Goal: Information Seeking & Learning: Learn about a topic

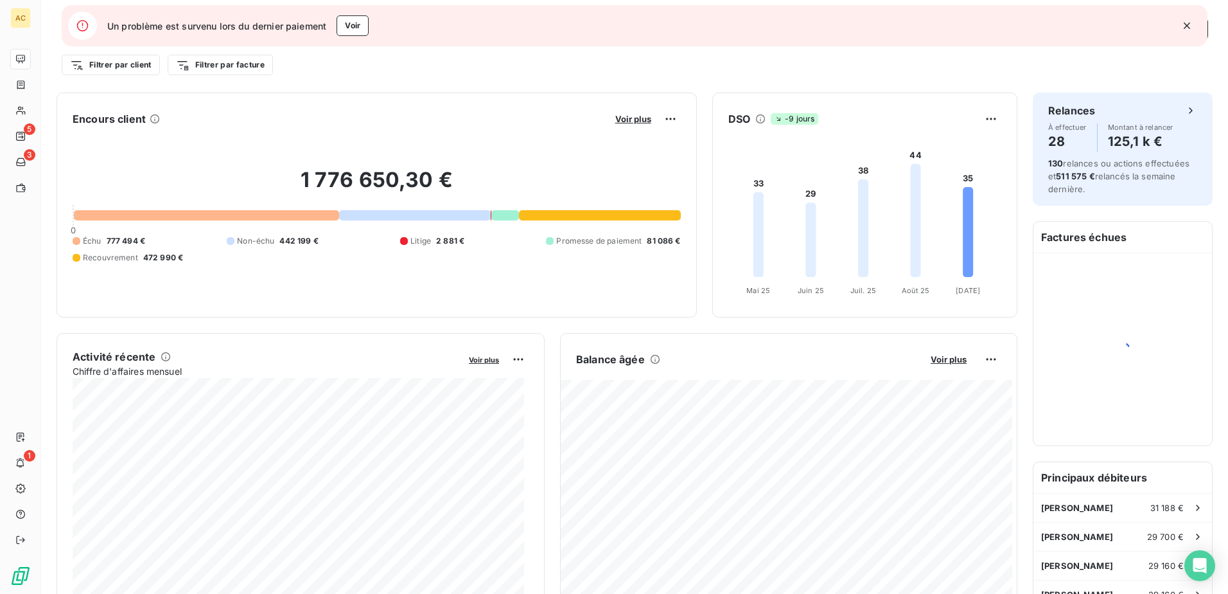
click at [1192, 26] on icon "button" at bounding box center [1187, 25] width 13 height 13
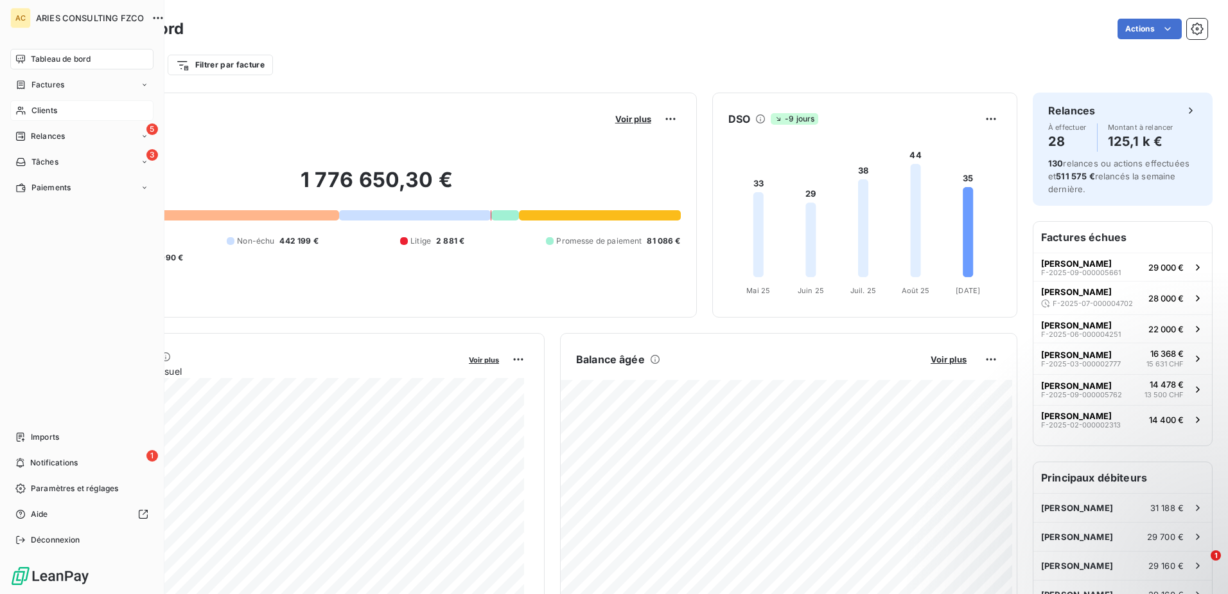
click at [28, 108] on div "Clients" at bounding box center [81, 110] width 143 height 21
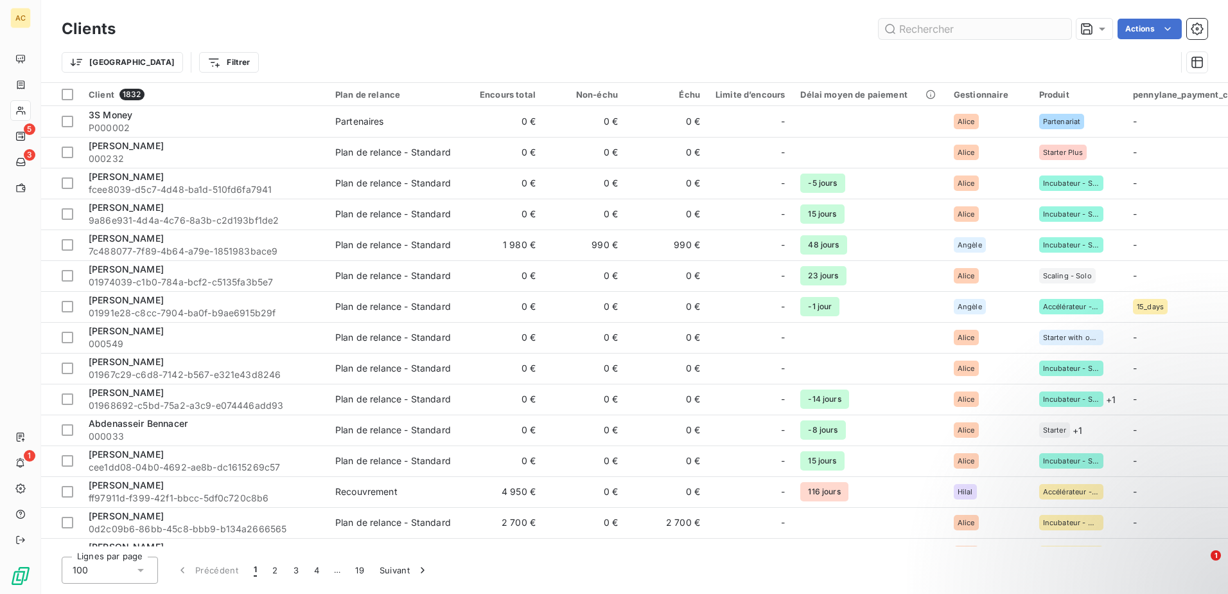
click at [977, 27] on input "text" at bounding box center [975, 29] width 193 height 21
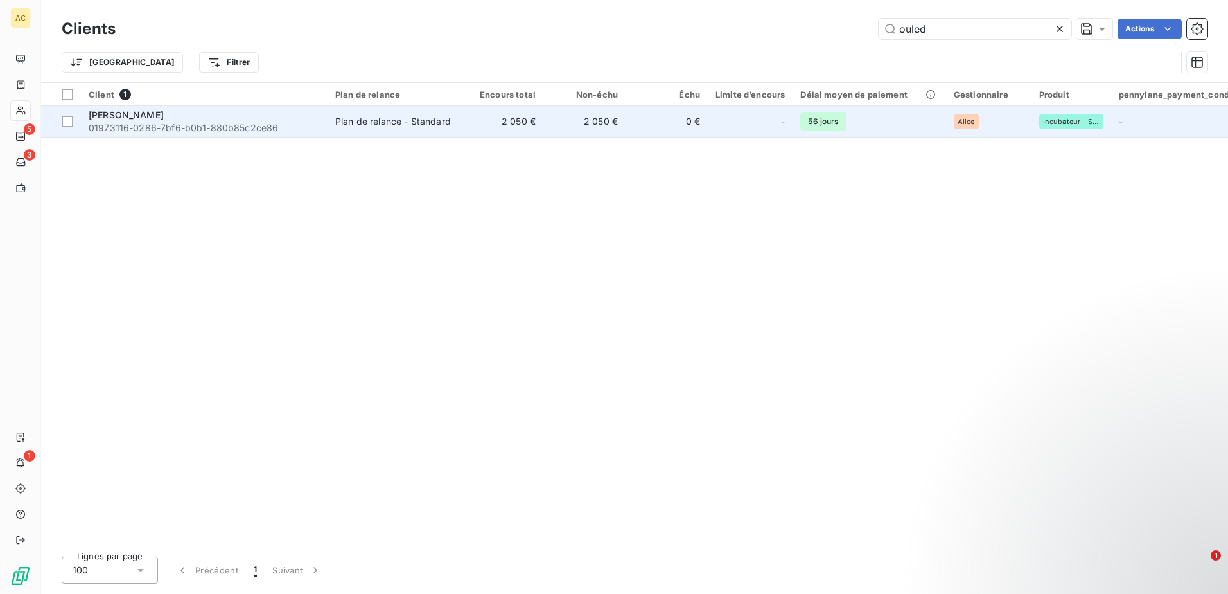
type input "ouled"
click at [337, 117] on div "Plan de relance - Standard" at bounding box center [393, 121] width 116 height 13
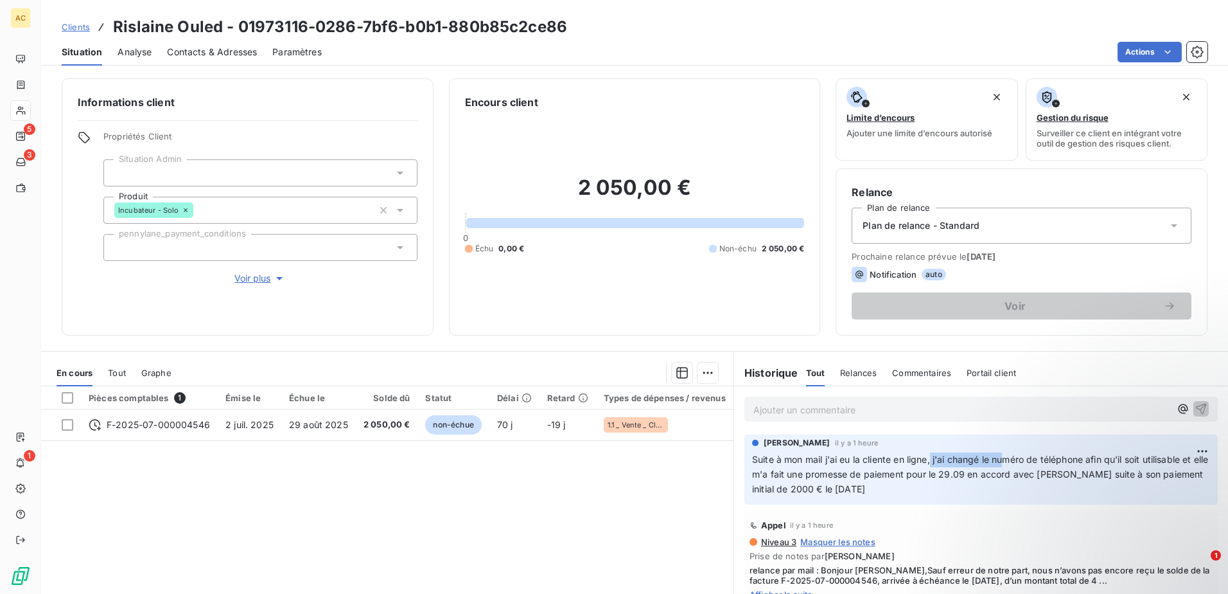
drag, startPoint x: 928, startPoint y: 461, endPoint x: 1001, endPoint y: 458, distance: 73.3
click at [1001, 458] on span "Suite à mon mail j'ai eu la cliente en ligne, j'ai changé le numéro de téléphon…" at bounding box center [981, 474] width 459 height 40
drag, startPoint x: 1001, startPoint y: 458, endPoint x: 878, endPoint y: 486, distance: 125.8
click at [878, 486] on span "Suite à mon mail j'ai eu la cliente en ligne, j'ai changé le numéro de téléphon…" at bounding box center [981, 474] width 459 height 40
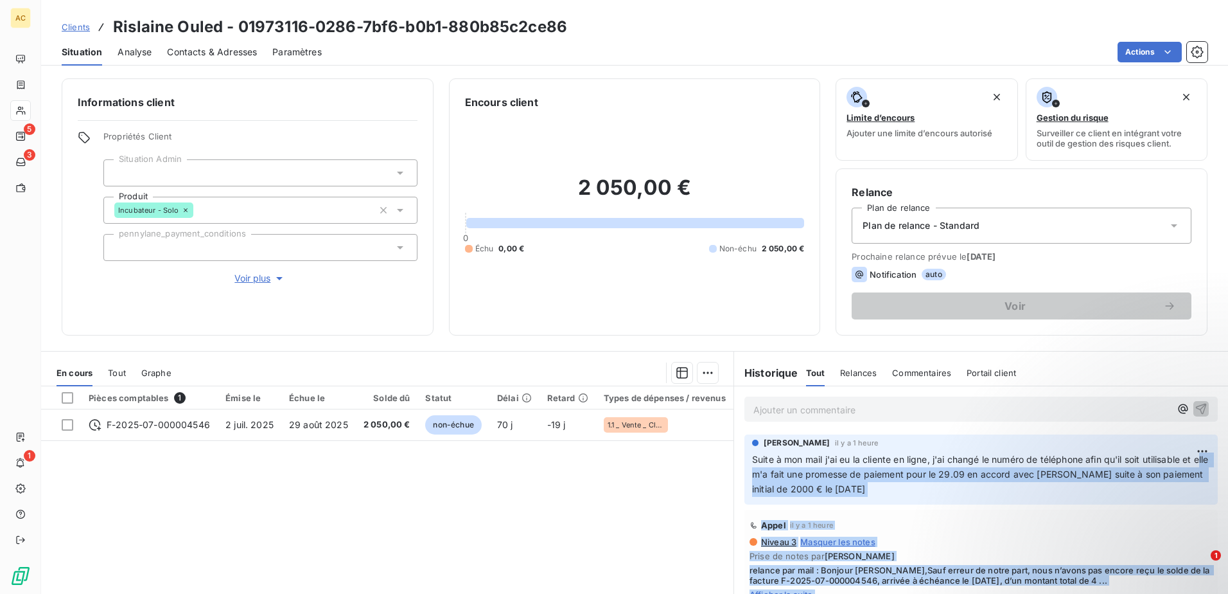
drag, startPoint x: 761, startPoint y: 474, endPoint x: 972, endPoint y: 473, distance: 211.4
click at [973, 473] on span "Suite à mon mail j'ai eu la cliente en ligne, j'ai changé le numéro de téléphon…" at bounding box center [981, 474] width 459 height 40
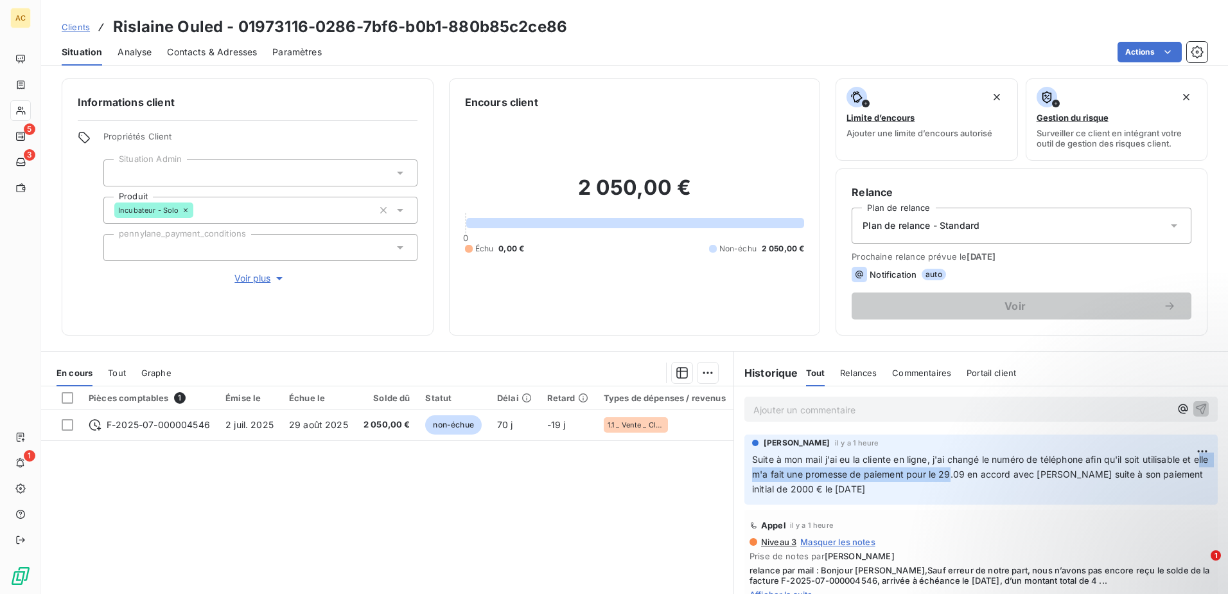
click at [972, 473] on span "Suite à mon mail j'ai eu la cliente en ligne, j'ai changé le numéro de téléphon…" at bounding box center [981, 474] width 459 height 40
click at [941, 485] on p "Suite à mon mail j'ai eu la cliente en ligne, j'ai changé le numéro de téléphon…" at bounding box center [981, 474] width 458 height 44
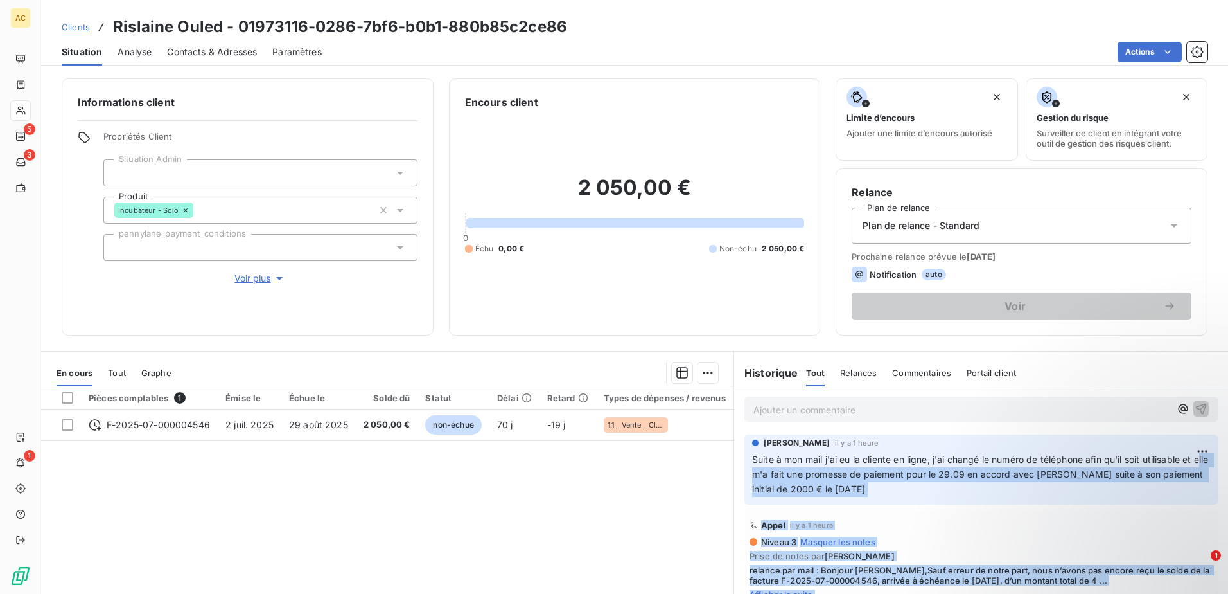
click at [960, 482] on p "Suite à mon mail j'ai eu la cliente en ligne, j'ai changé le numéro de téléphon…" at bounding box center [981, 474] width 458 height 44
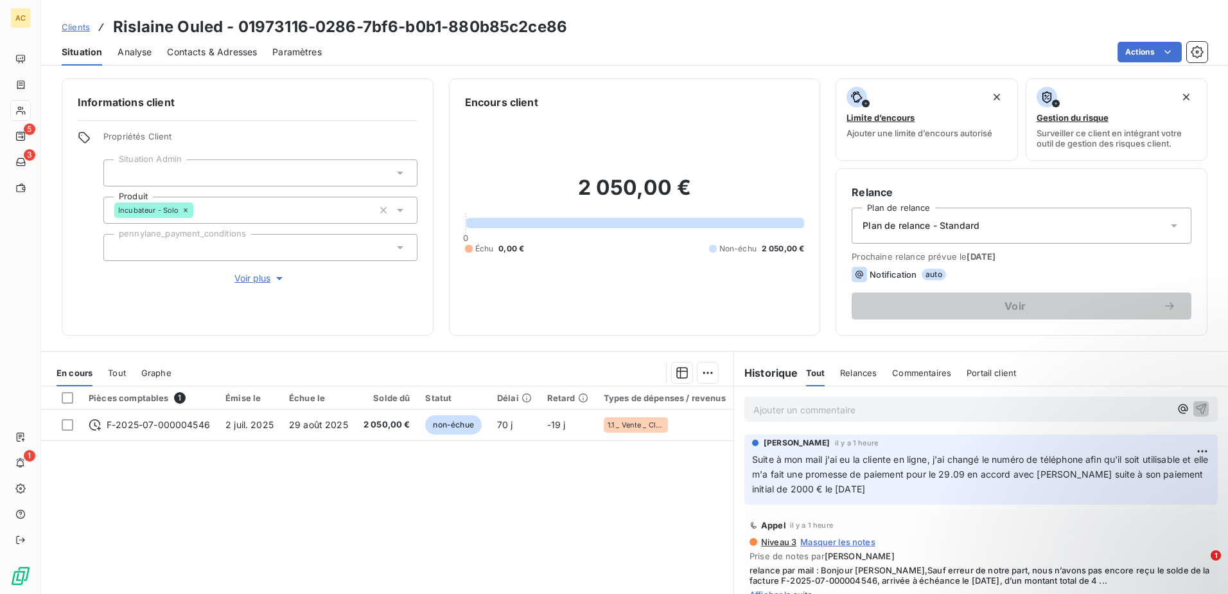
click at [429, 497] on div "Pièces comptables 1 Émise le Échue le Solde dû Statut Délai Retard Types de dép…" at bounding box center [387, 509] width 693 height 247
click at [222, 55] on span "Contacts & Adresses" at bounding box center [212, 52] width 90 height 13
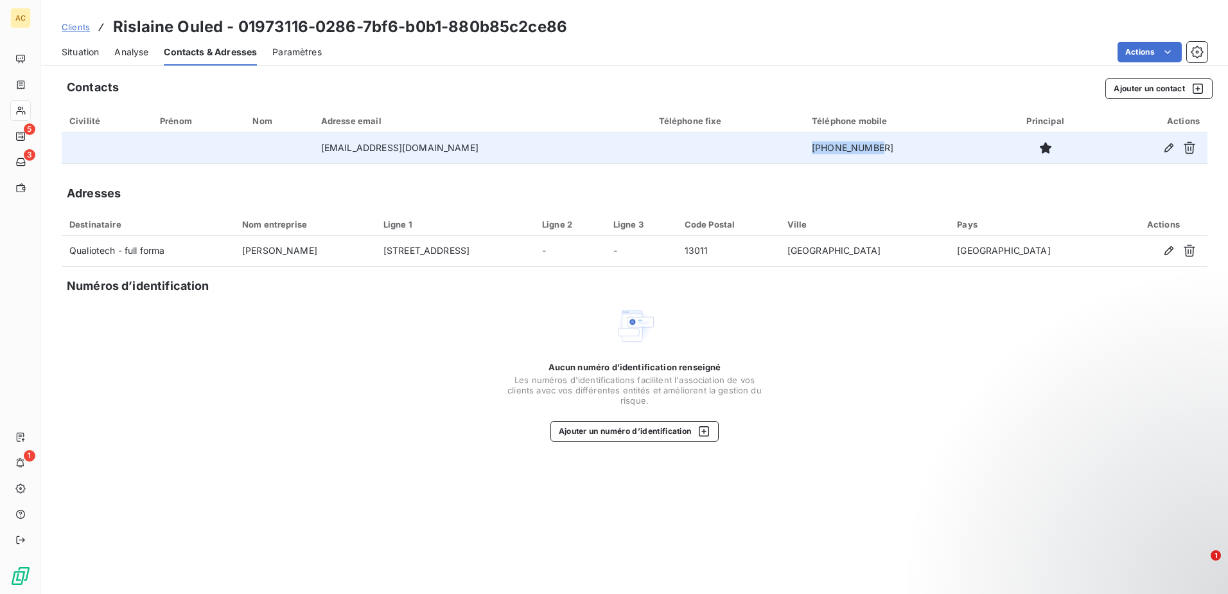
drag, startPoint x: 862, startPoint y: 148, endPoint x: 799, endPoint y: 146, distance: 63.0
click at [804, 146] on td "[PHONE_NUMBER]" at bounding box center [899, 147] width 190 height 31
copy td "[PHONE_NUMBER]"
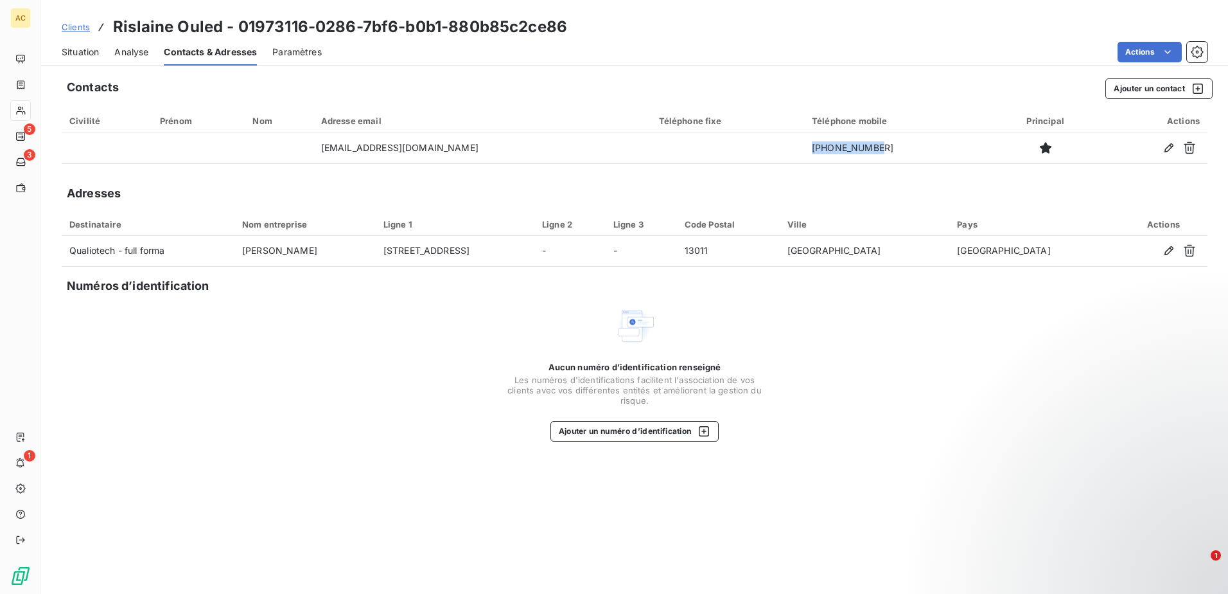
click at [77, 28] on span "Clients" at bounding box center [76, 27] width 28 height 10
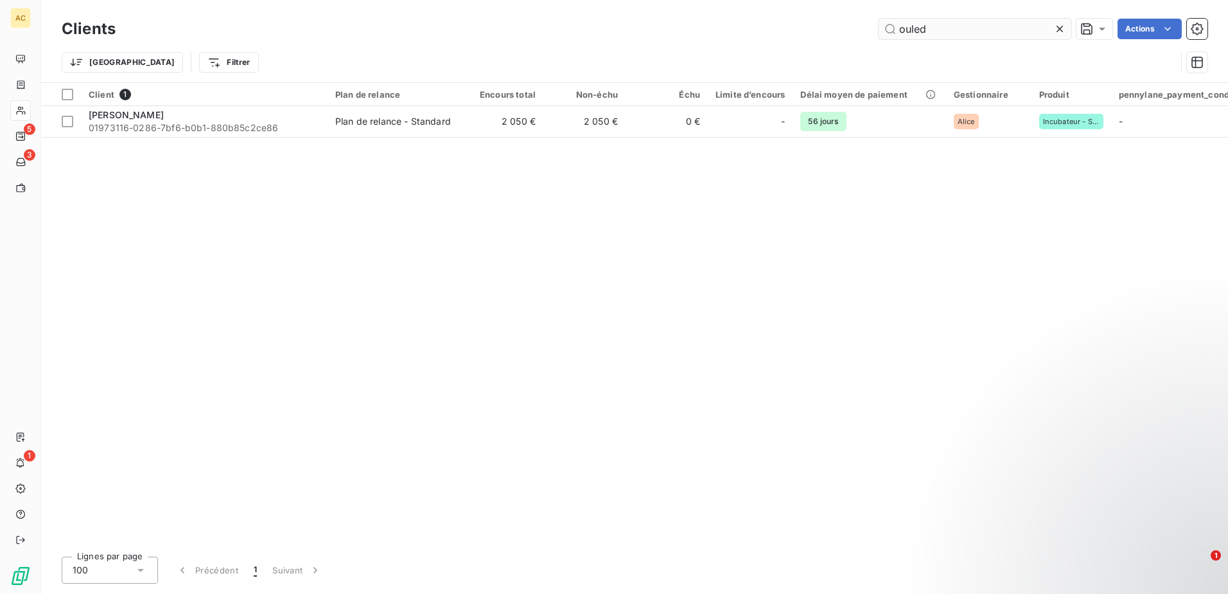
click at [950, 29] on input "ouled" at bounding box center [975, 29] width 193 height 21
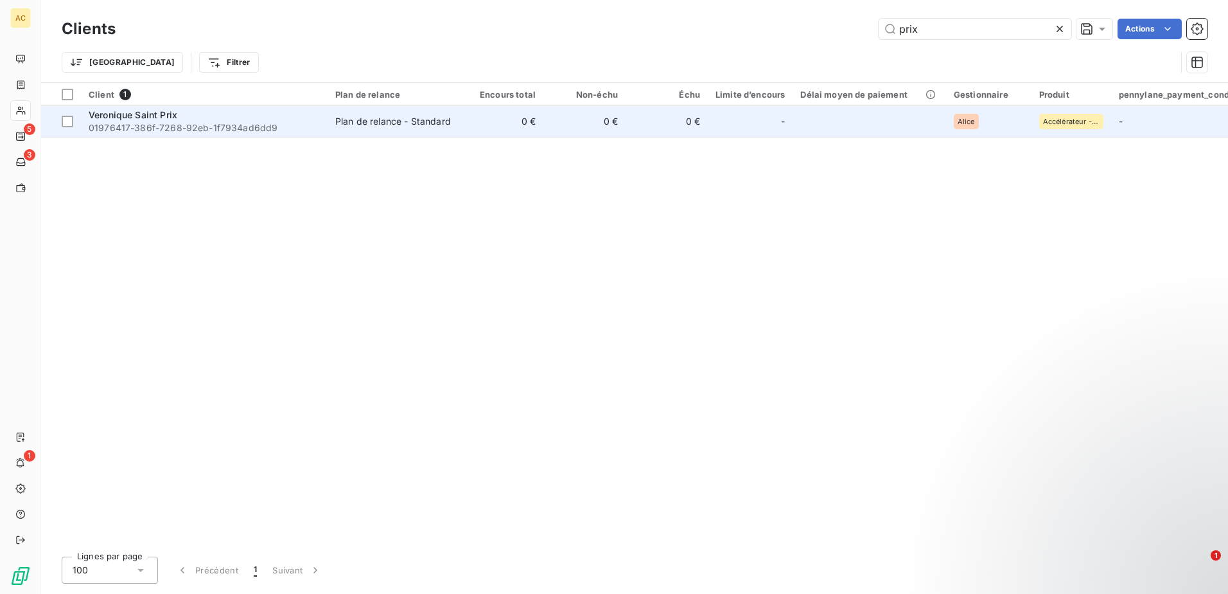
type input "prix"
click at [225, 125] on span "01976417-386f-7268-92eb-1f7934ad6dd9" at bounding box center [204, 127] width 231 height 13
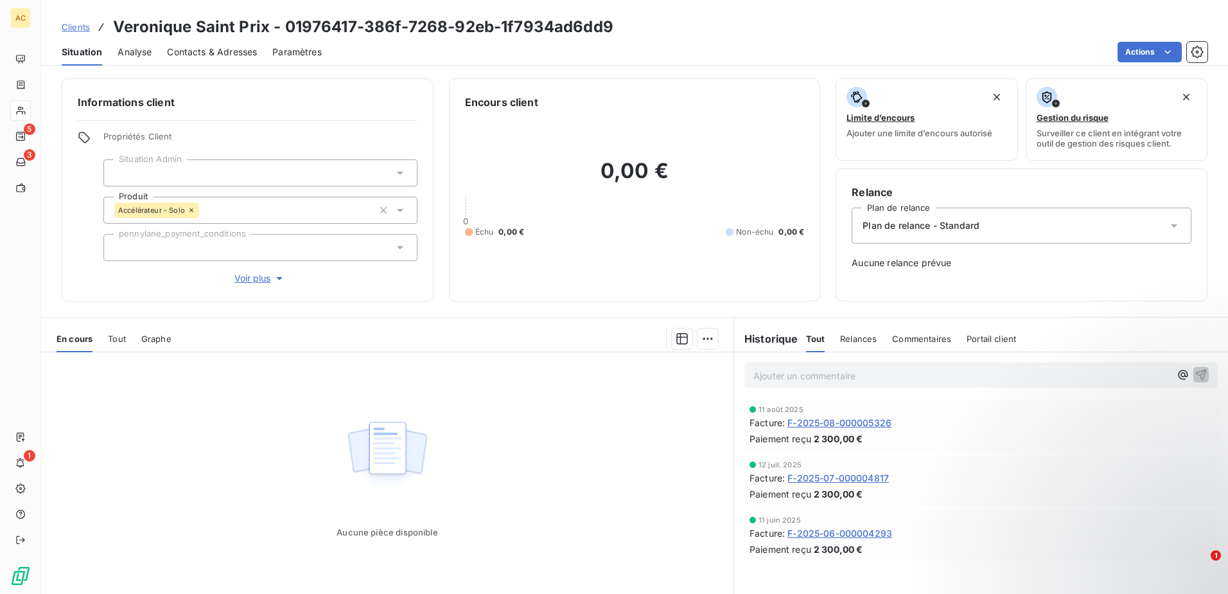
click at [209, 46] on span "Contacts & Adresses" at bounding box center [212, 52] width 90 height 13
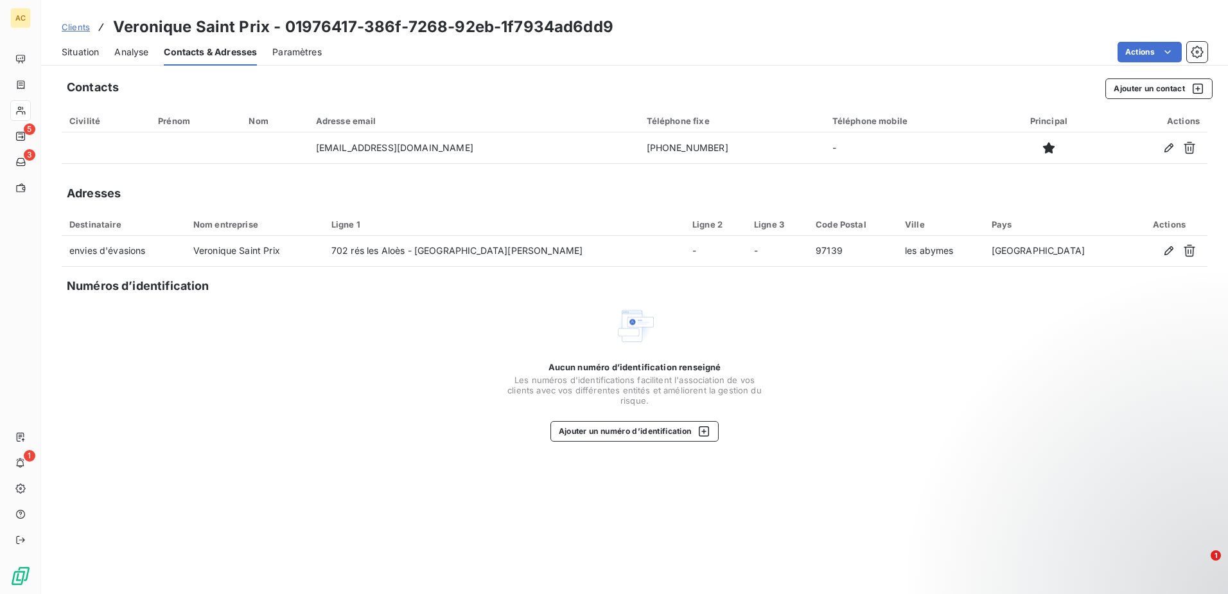
click at [358, 402] on div "Aucun numéro d’identification renseigné Les numéros d'identifications faciliten…" at bounding box center [635, 373] width 1146 height 136
click at [85, 54] on span "Situation" at bounding box center [80, 52] width 37 height 13
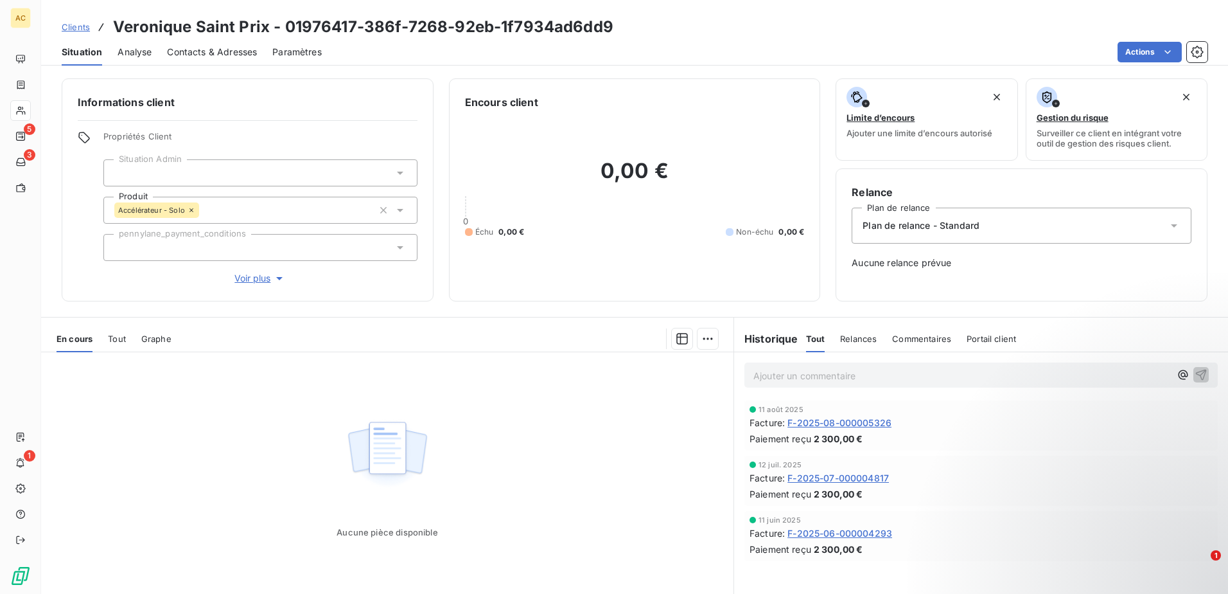
click at [862, 376] on p "Ajouter un commentaire ﻿" at bounding box center [962, 375] width 417 height 16
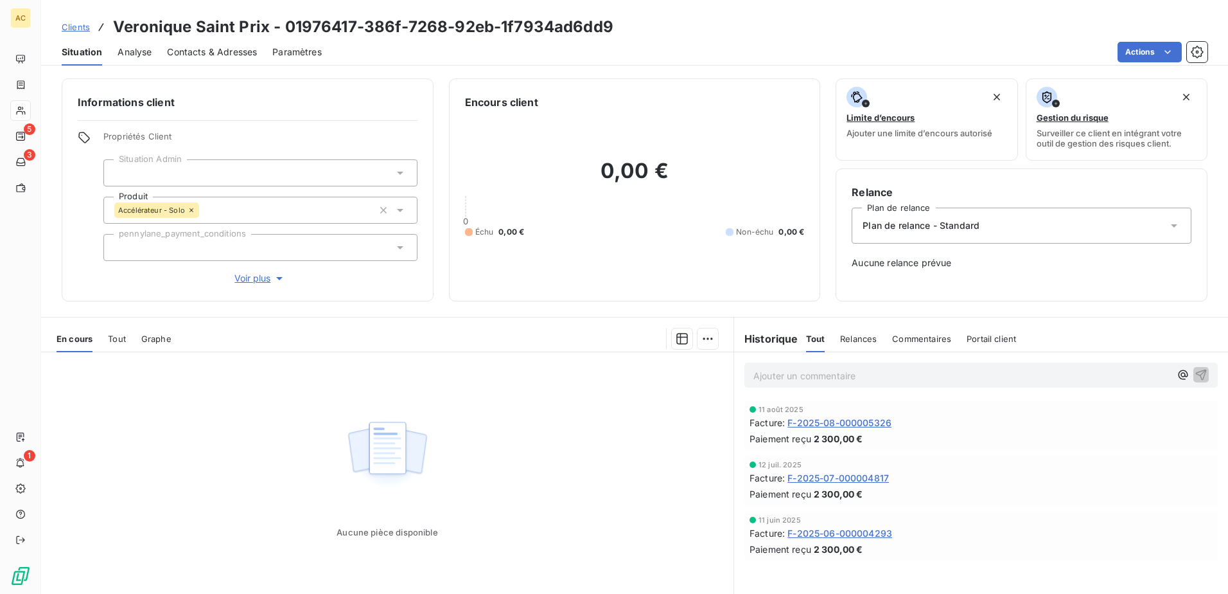
click at [872, 376] on p "Ajouter un commentaire ﻿" at bounding box center [962, 375] width 417 height 16
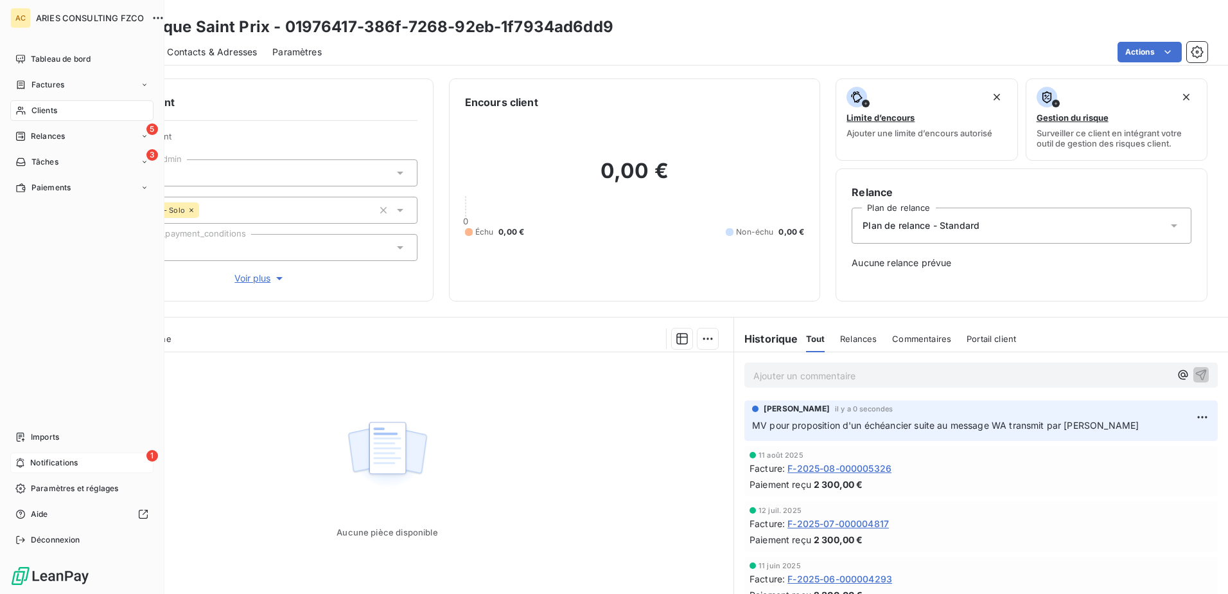
click at [32, 455] on div "1 Notifications" at bounding box center [81, 462] width 143 height 21
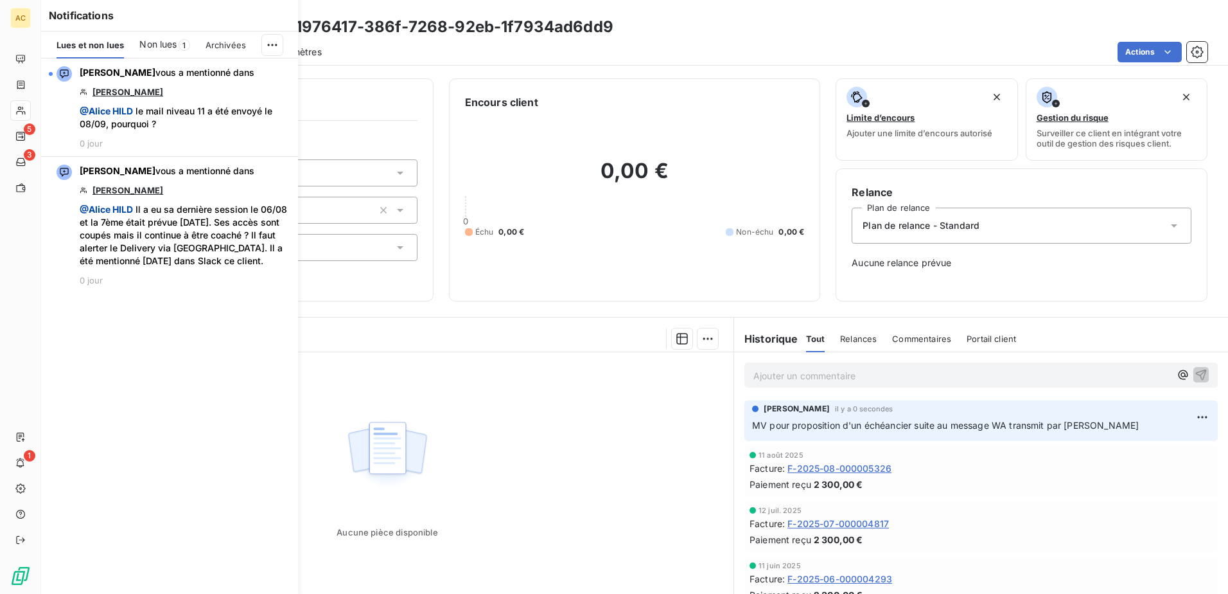
click at [681, 40] on div "Situation Analyse Contacts & Adresses Paramètres Actions" at bounding box center [634, 52] width 1187 height 27
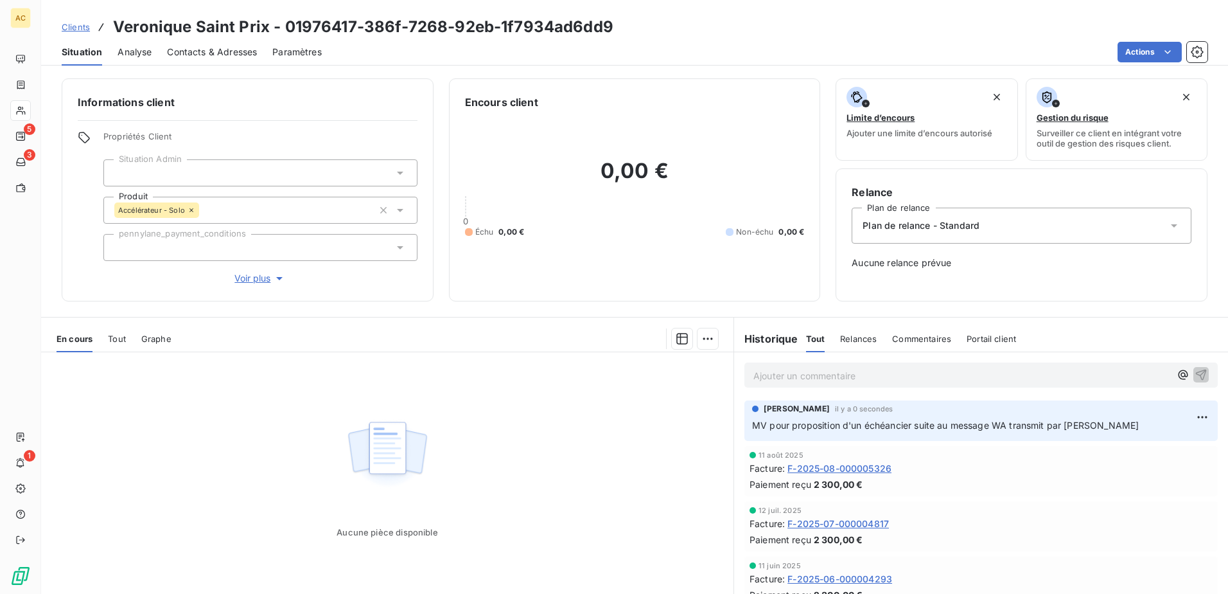
click at [74, 30] on span "Clients" at bounding box center [76, 27] width 28 height 10
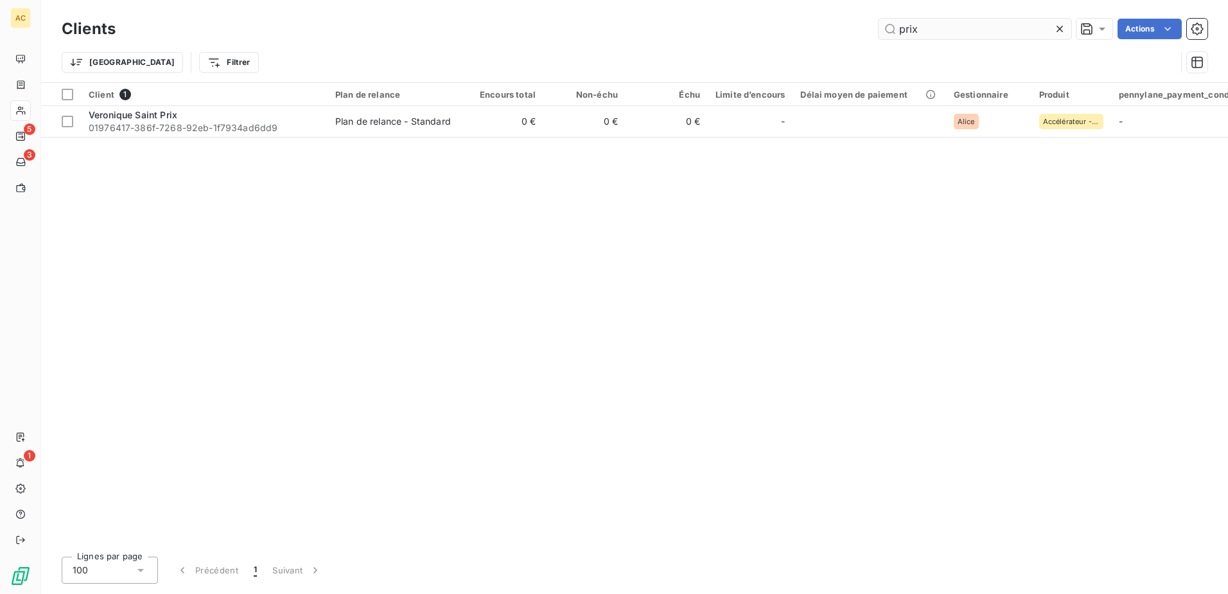
click at [931, 31] on input "prix" at bounding box center [975, 29] width 193 height 21
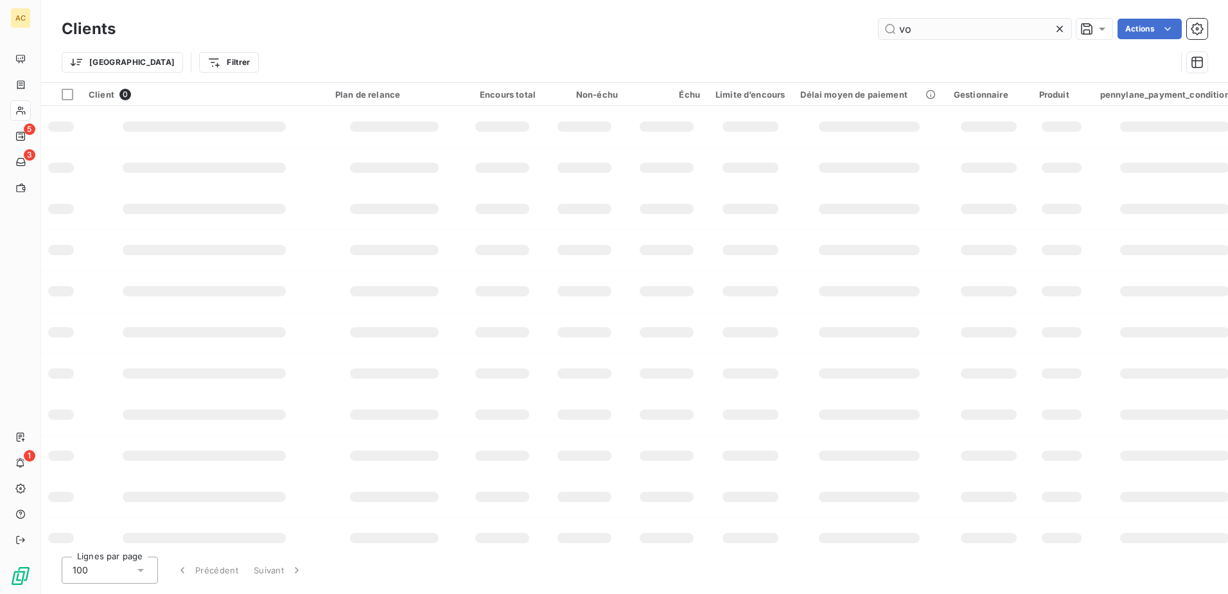
type input "v"
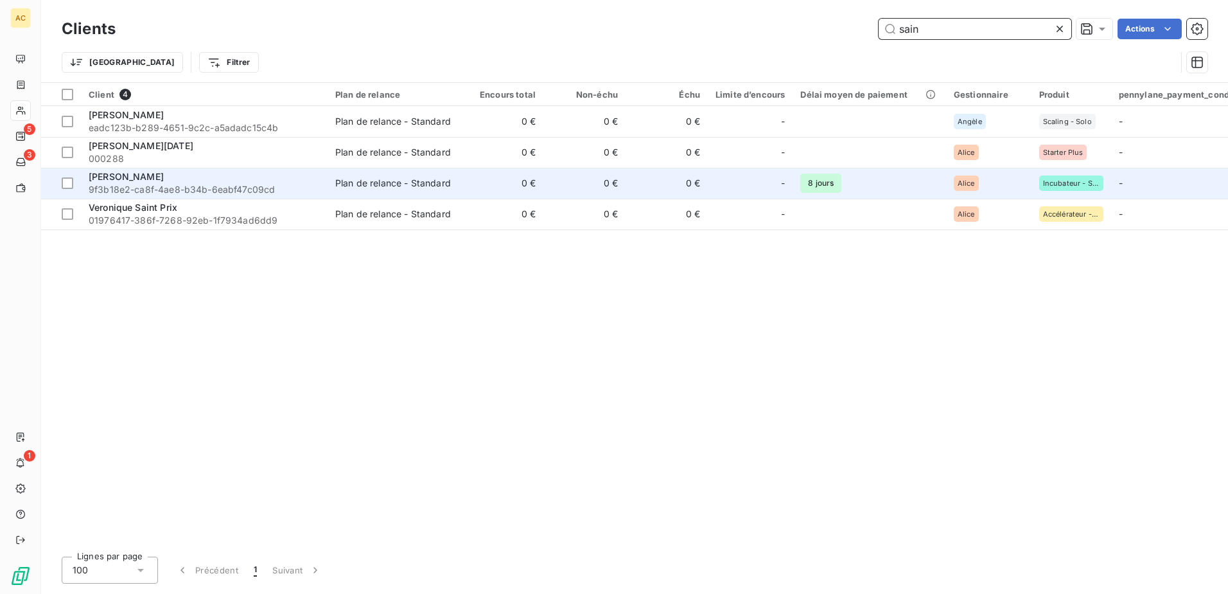
type input "sain"
click at [209, 194] on span "9f3b18e2-ca8f-4ae8-b34b-6eabf47c09cd" at bounding box center [204, 189] width 231 height 13
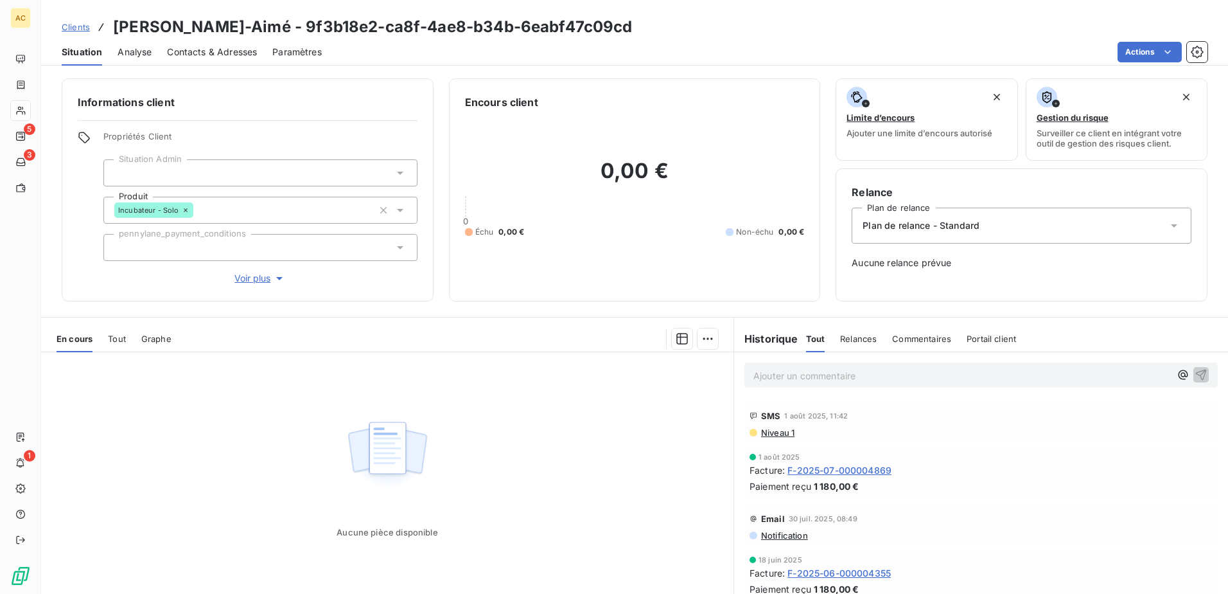
click at [82, 29] on span "Clients" at bounding box center [76, 27] width 28 height 10
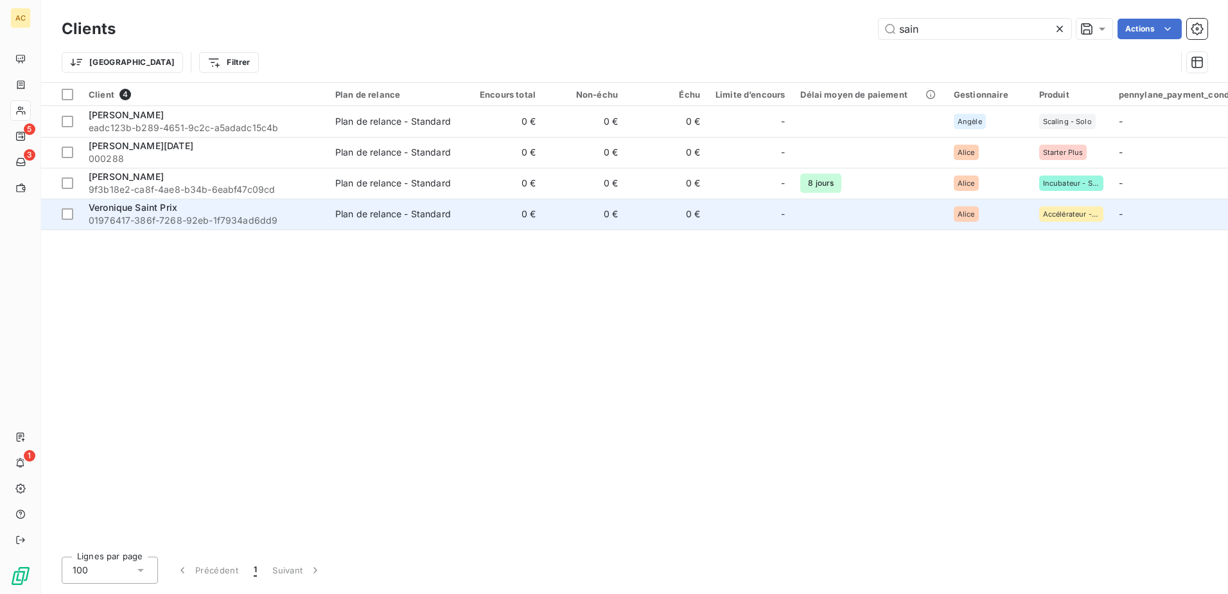
click at [180, 209] on div "Veronique Saint Prix" at bounding box center [204, 207] width 231 height 13
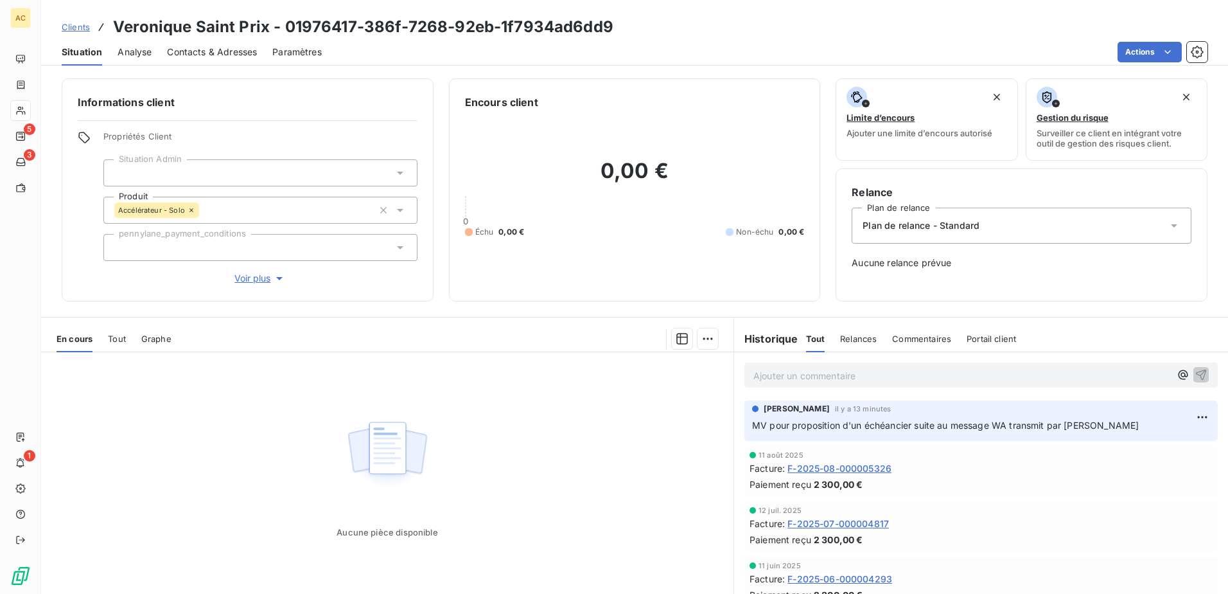
click at [209, 51] on span "Contacts & Adresses" at bounding box center [212, 52] width 90 height 13
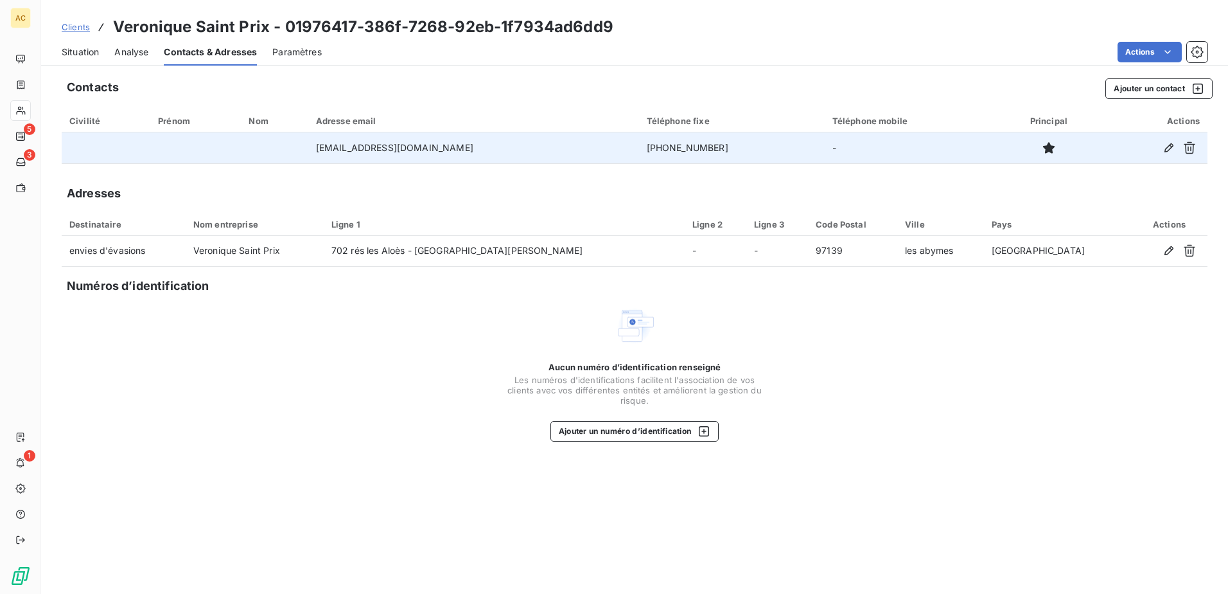
click at [446, 146] on td "[EMAIL_ADDRESS][DOMAIN_NAME]" at bounding box center [473, 147] width 331 height 31
drag, startPoint x: 452, startPoint y: 150, endPoint x: 323, endPoint y: 151, distance: 128.5
click at [323, 151] on td "[EMAIL_ADDRESS][DOMAIN_NAME]" at bounding box center [473, 147] width 331 height 31
copy td "[EMAIL_ADDRESS][DOMAIN_NAME]"
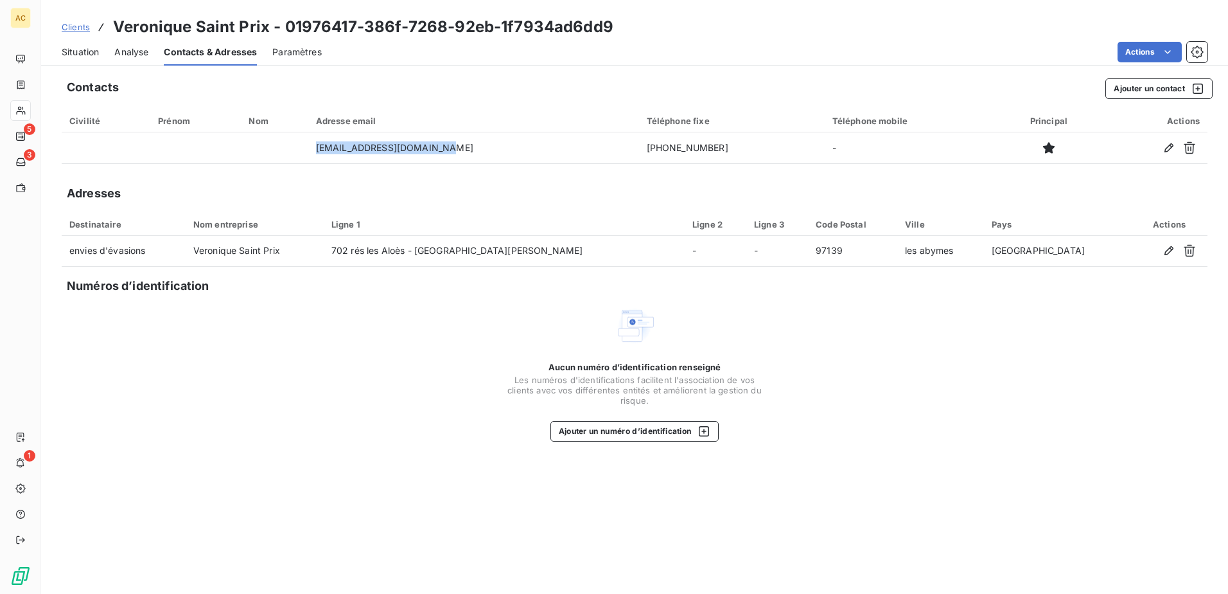
click at [88, 51] on span "Situation" at bounding box center [80, 52] width 37 height 13
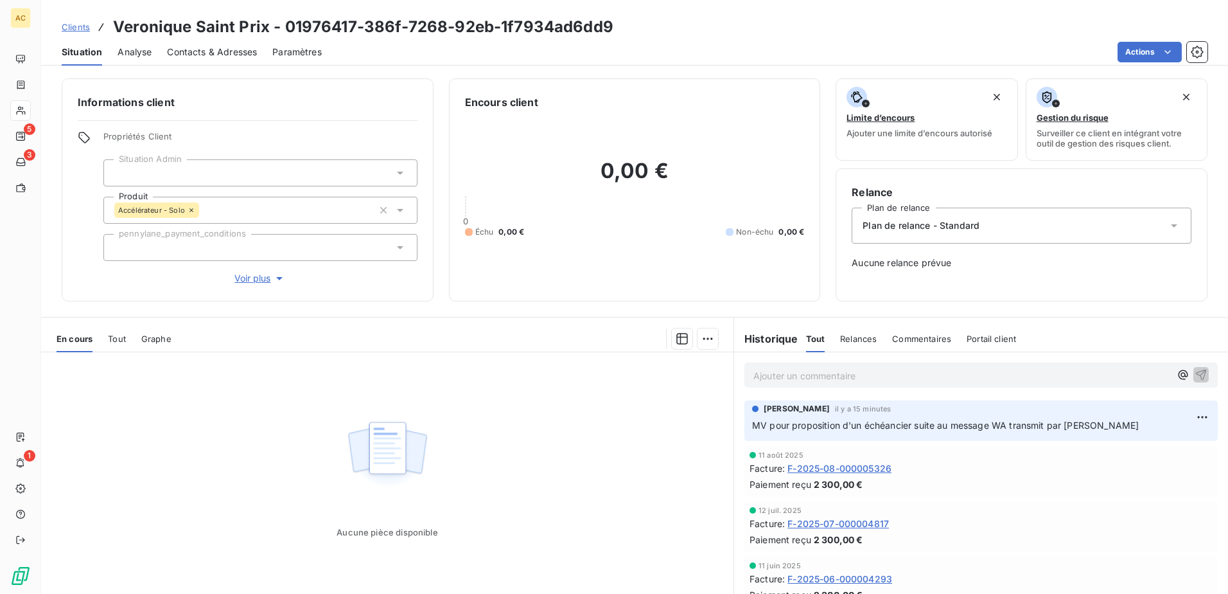
click at [792, 378] on p "Ajouter un commentaire ﻿" at bounding box center [962, 375] width 417 height 16
click at [893, 371] on p "Ajouter un commentaire ﻿" at bounding box center [962, 375] width 417 height 16
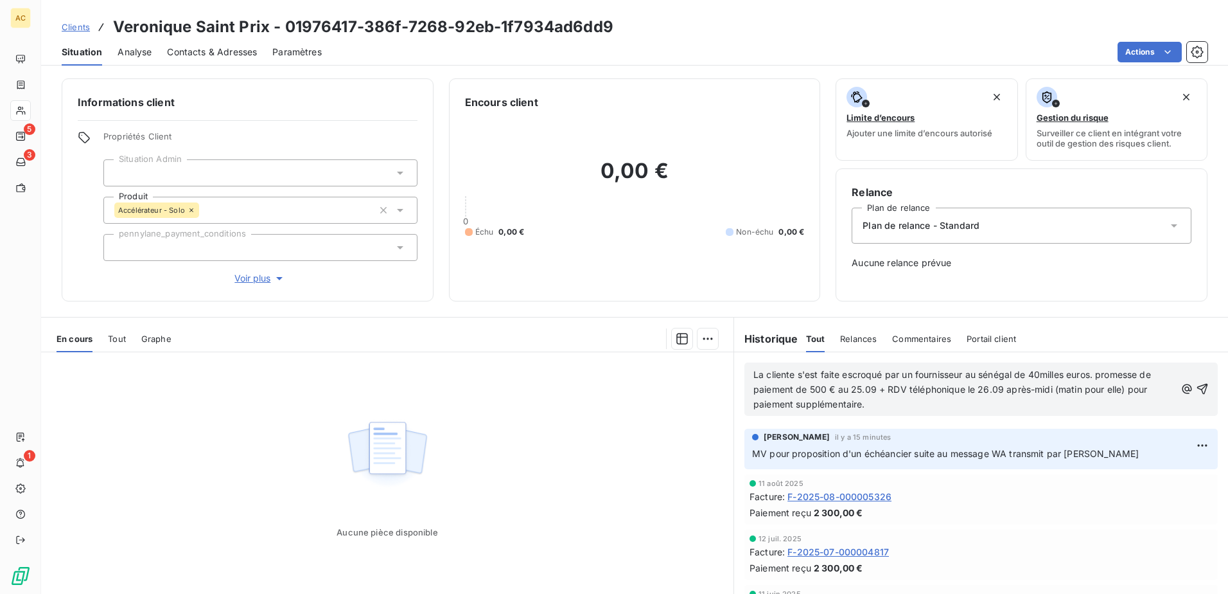
click at [879, 408] on p "La cliente s'est faite escroqué par un fournisseur au sénégal de 40milles euros…" at bounding box center [965, 389] width 422 height 44
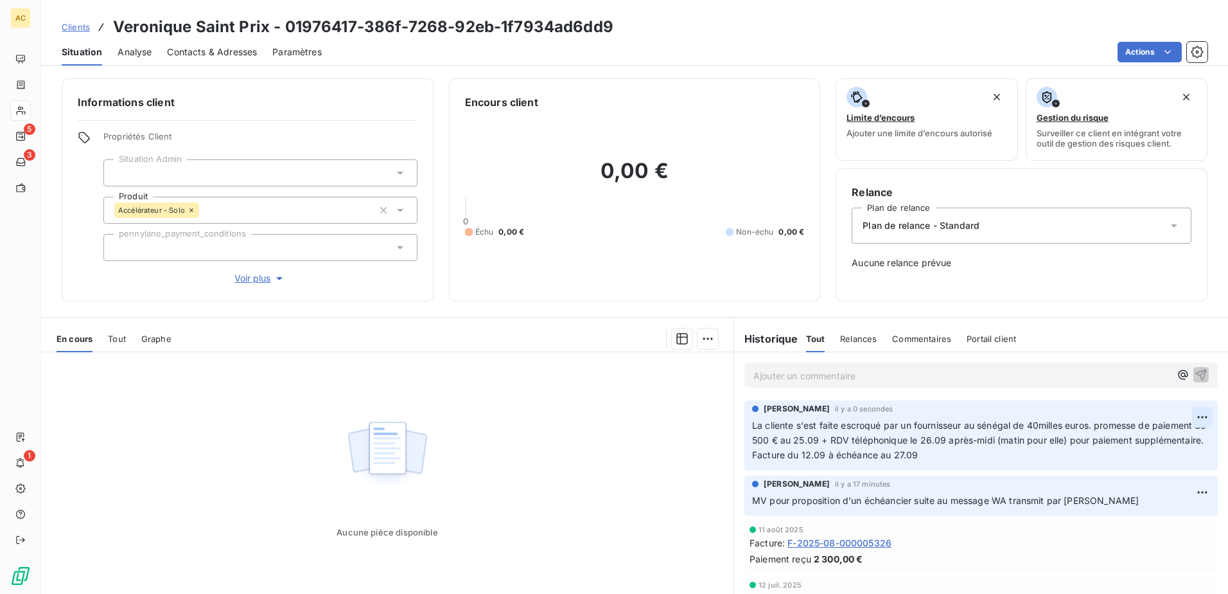
click at [1178, 412] on html "AC 5 3 1 Clients Veronique Saint Prix - 01976417-386f-7268-92eb-1f7934ad6dd9 Si…" at bounding box center [614, 297] width 1228 height 594
click at [1166, 440] on div "Editer" at bounding box center [1153, 445] width 72 height 21
click at [1190, 416] on html "AC 5 3 1 Clients Veronique Saint Prix - 01976417-386f-7268-92eb-1f7934ad6dd9 Si…" at bounding box center [614, 297] width 1228 height 594
click at [1167, 441] on div "Editer" at bounding box center [1153, 445] width 72 height 21
click at [1176, 418] on html "AC 5 3 1 Clients Veronique Saint Prix - 01976417-386f-7268-92eb-1f7934ad6dd9 Si…" at bounding box center [614, 297] width 1228 height 594
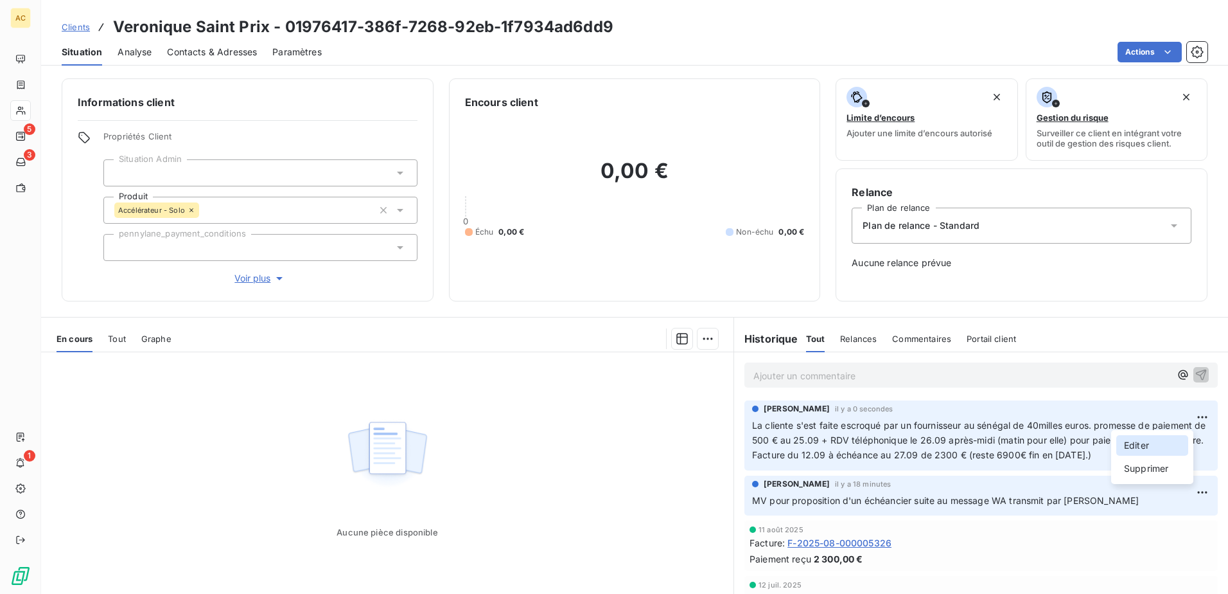
click at [1135, 441] on div "Editer" at bounding box center [1153, 445] width 72 height 21
click at [745, 430] on div "[PERSON_NAME] il y a 12 secondes La cliente s'est faite escroqué par un fournis…" at bounding box center [981, 435] width 473 height 70
click at [746, 428] on div "[PERSON_NAME] il y a 12 secondes La cliente s'est faite escroqué par un fournis…" at bounding box center [981, 435] width 473 height 70
click at [752, 425] on span "La cliente s'est faite escroqué par un fournisseur au sénégal de 40milles euros…" at bounding box center [973, 440] width 443 height 40
